Goal: Transaction & Acquisition: Purchase product/service

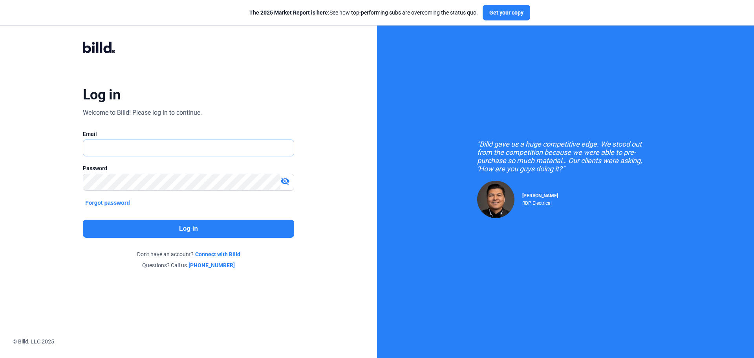
type input "[EMAIL_ADDRESS][DOMAIN_NAME]"
click at [175, 228] on button "Log in" at bounding box center [188, 228] width 211 height 18
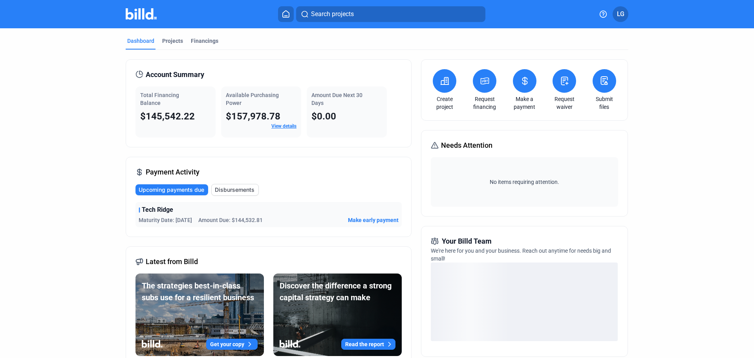
click at [377, 219] on span "Make early payment" at bounding box center [373, 220] width 51 height 8
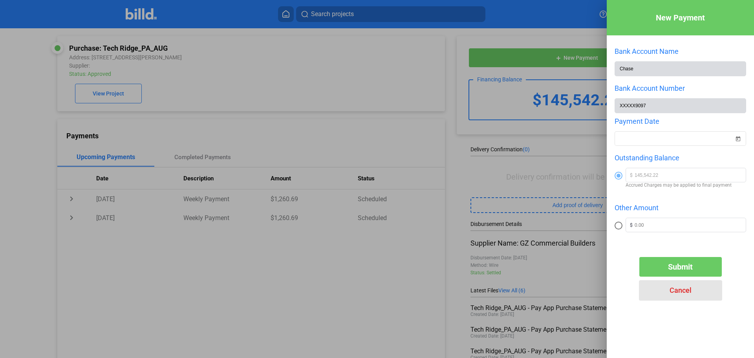
click at [686, 292] on span "Cancel" at bounding box center [680, 290] width 22 height 8
